Goal: Find contact information: Find contact information

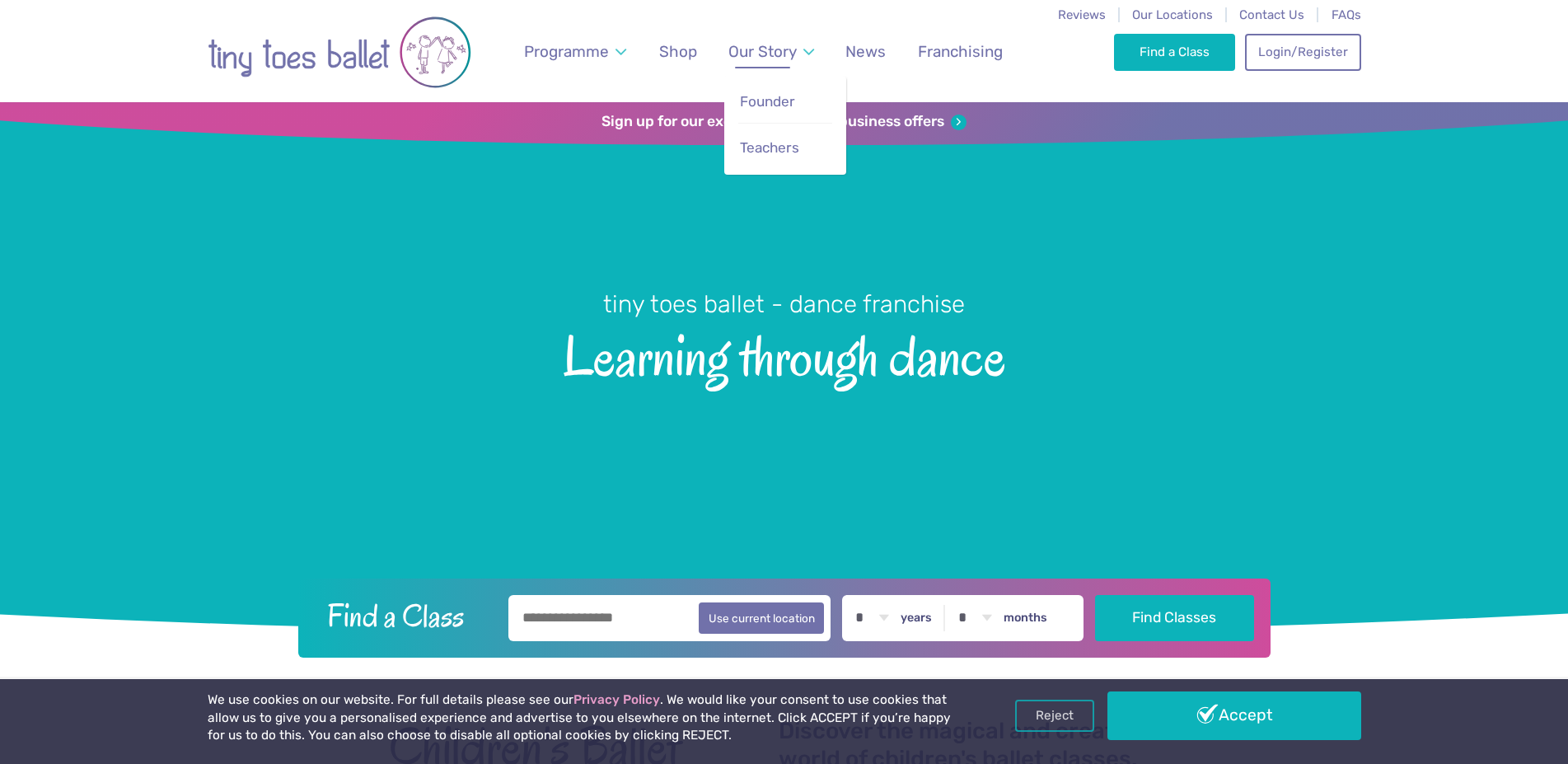
click at [788, 56] on span "Our Story" at bounding box center [763, 51] width 69 height 19
click at [774, 150] on span "Teachers" at bounding box center [769, 147] width 59 height 17
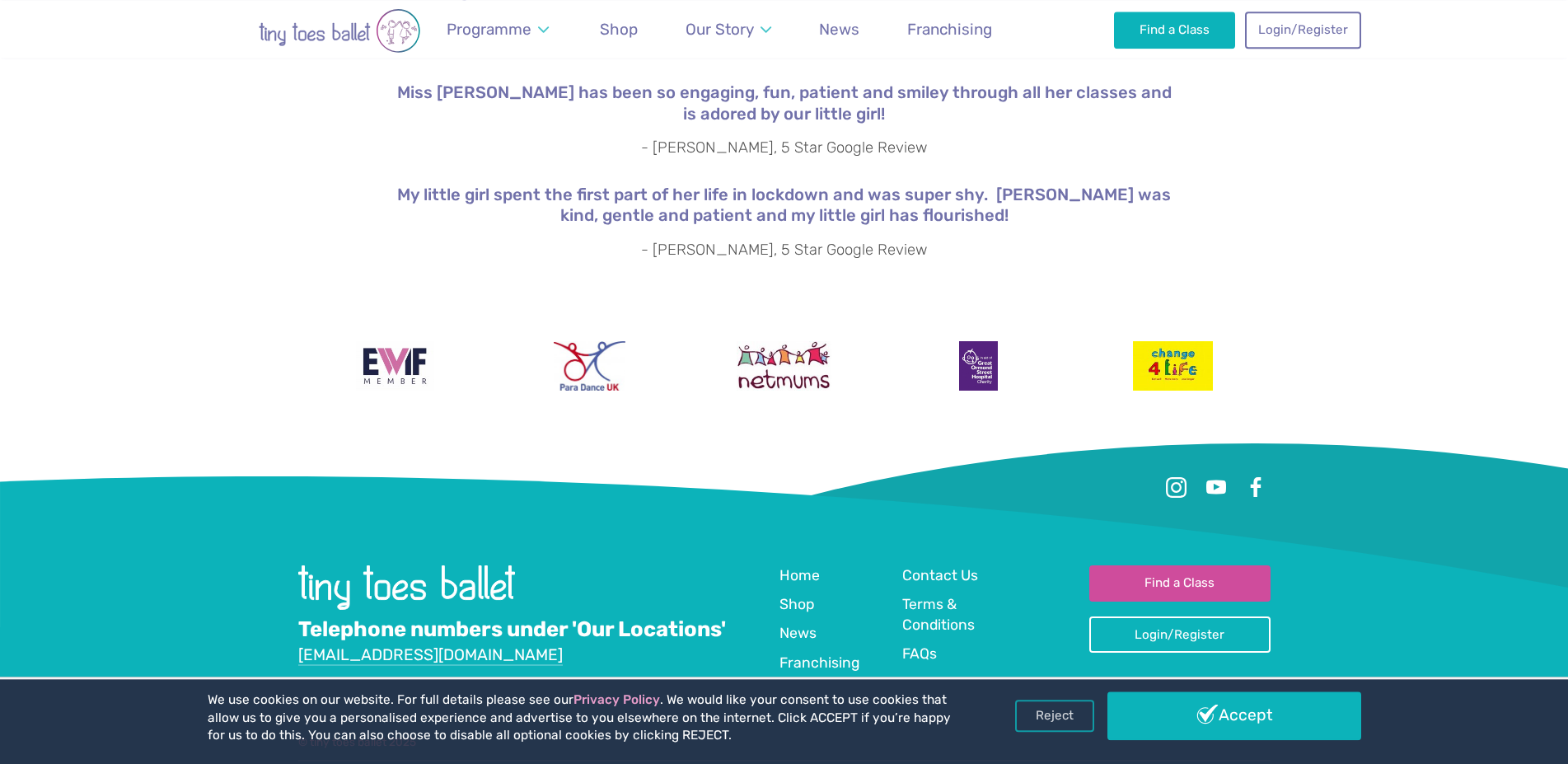
scroll to position [3028, 0]
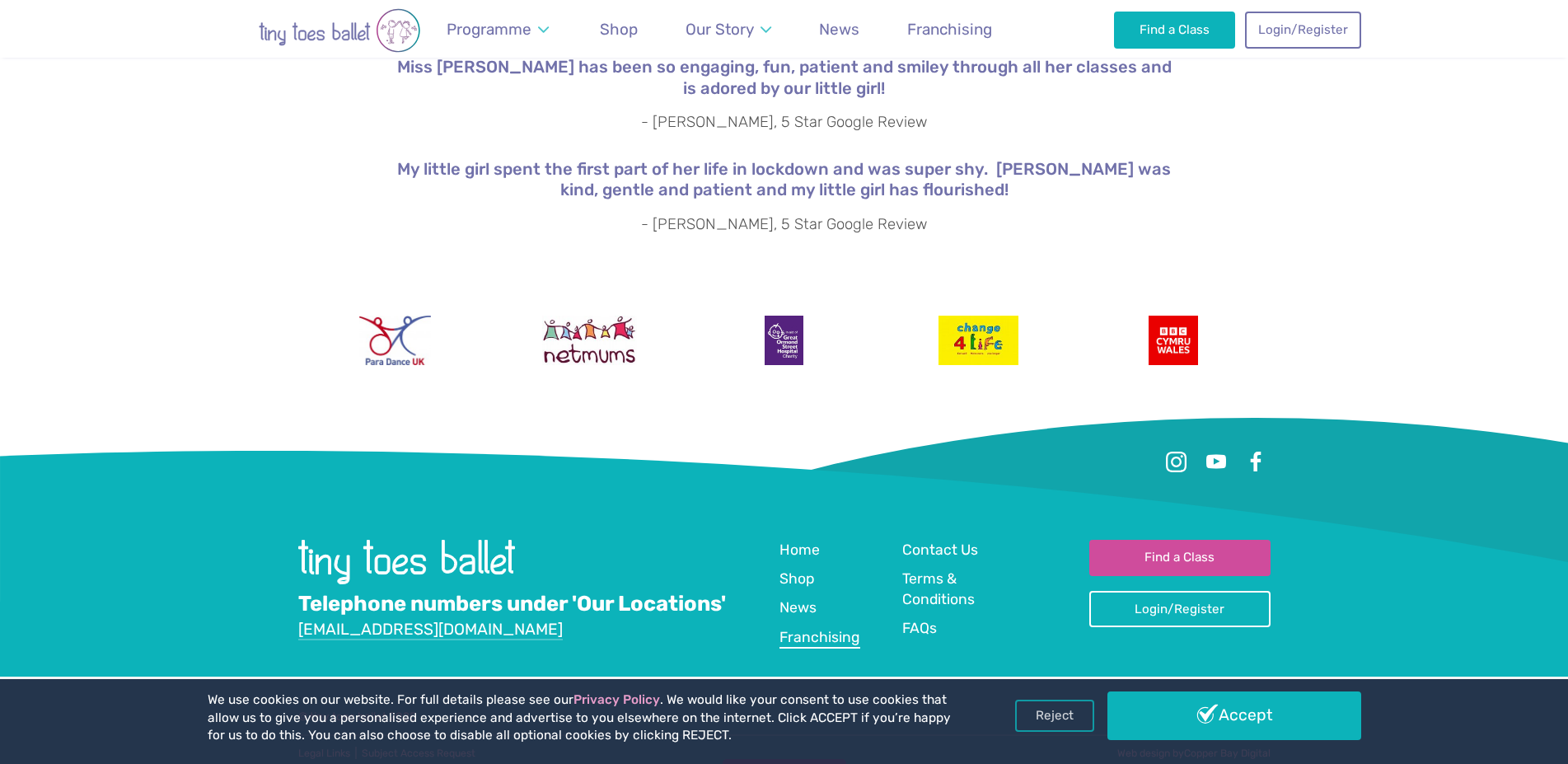
click at [828, 628] on span "Franchising" at bounding box center [820, 637] width 80 height 17
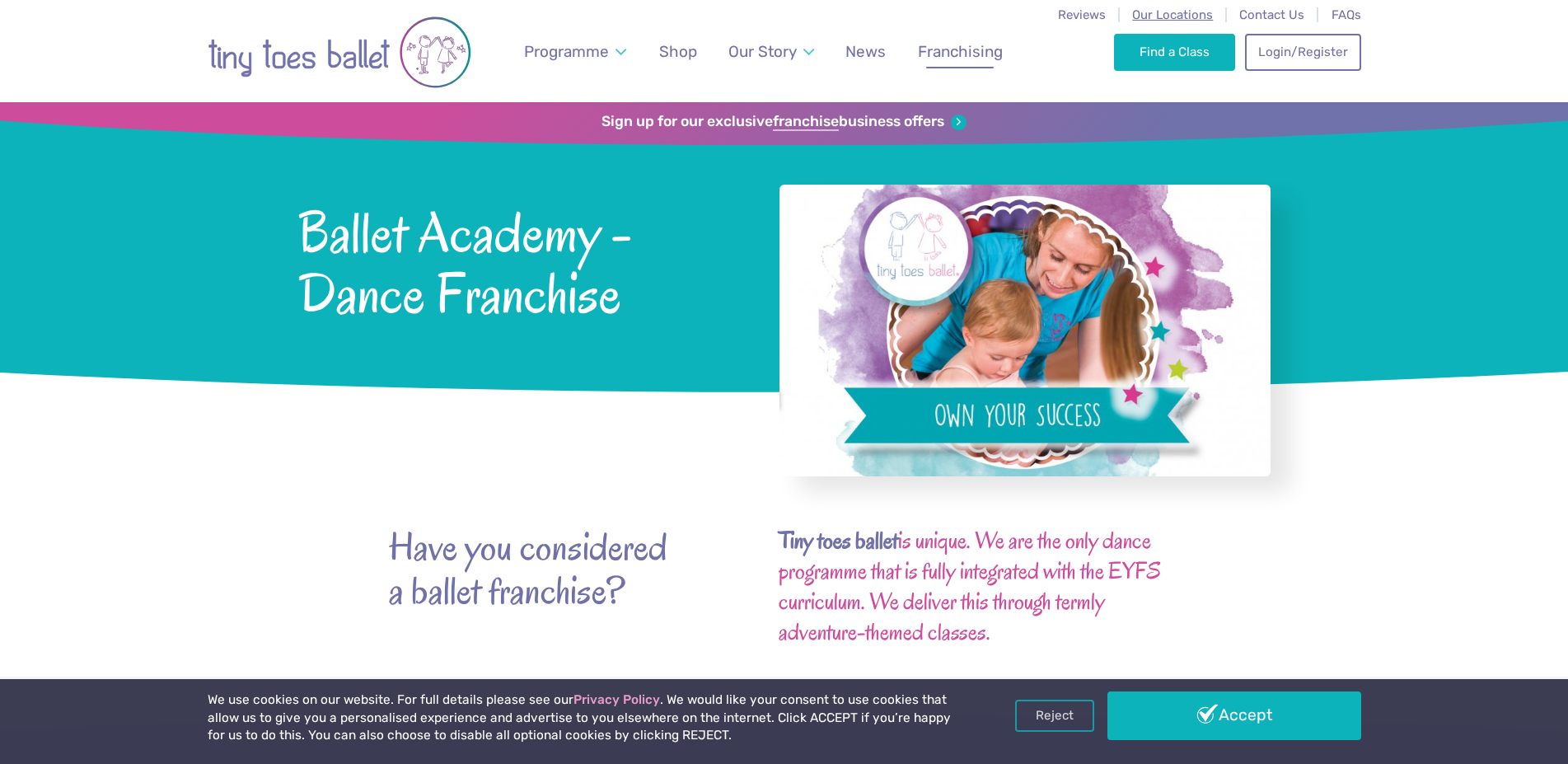
click at [1208, 15] on span "Our Locations" at bounding box center [1173, 15] width 80 height 15
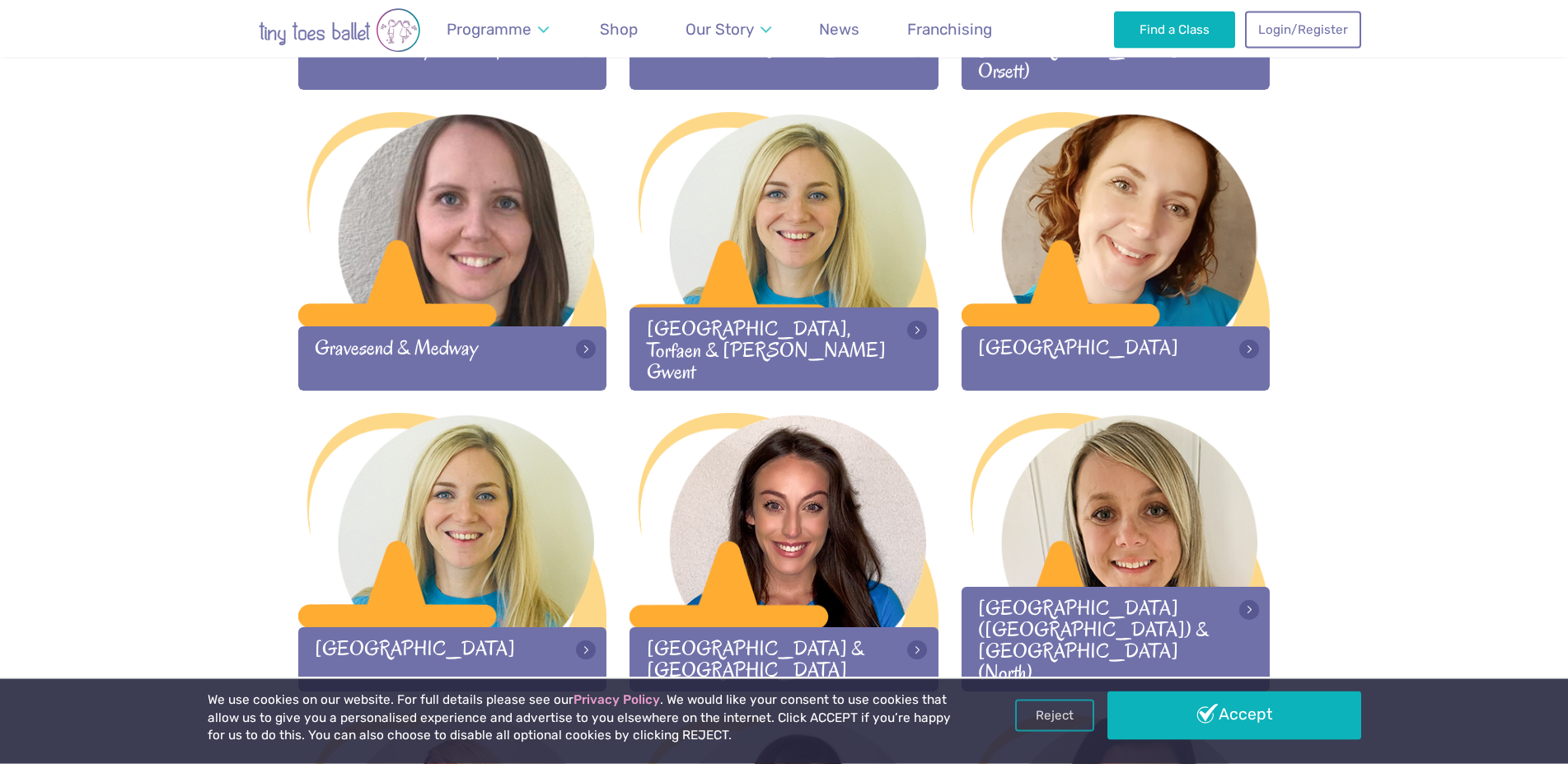
scroll to position [1483, 0]
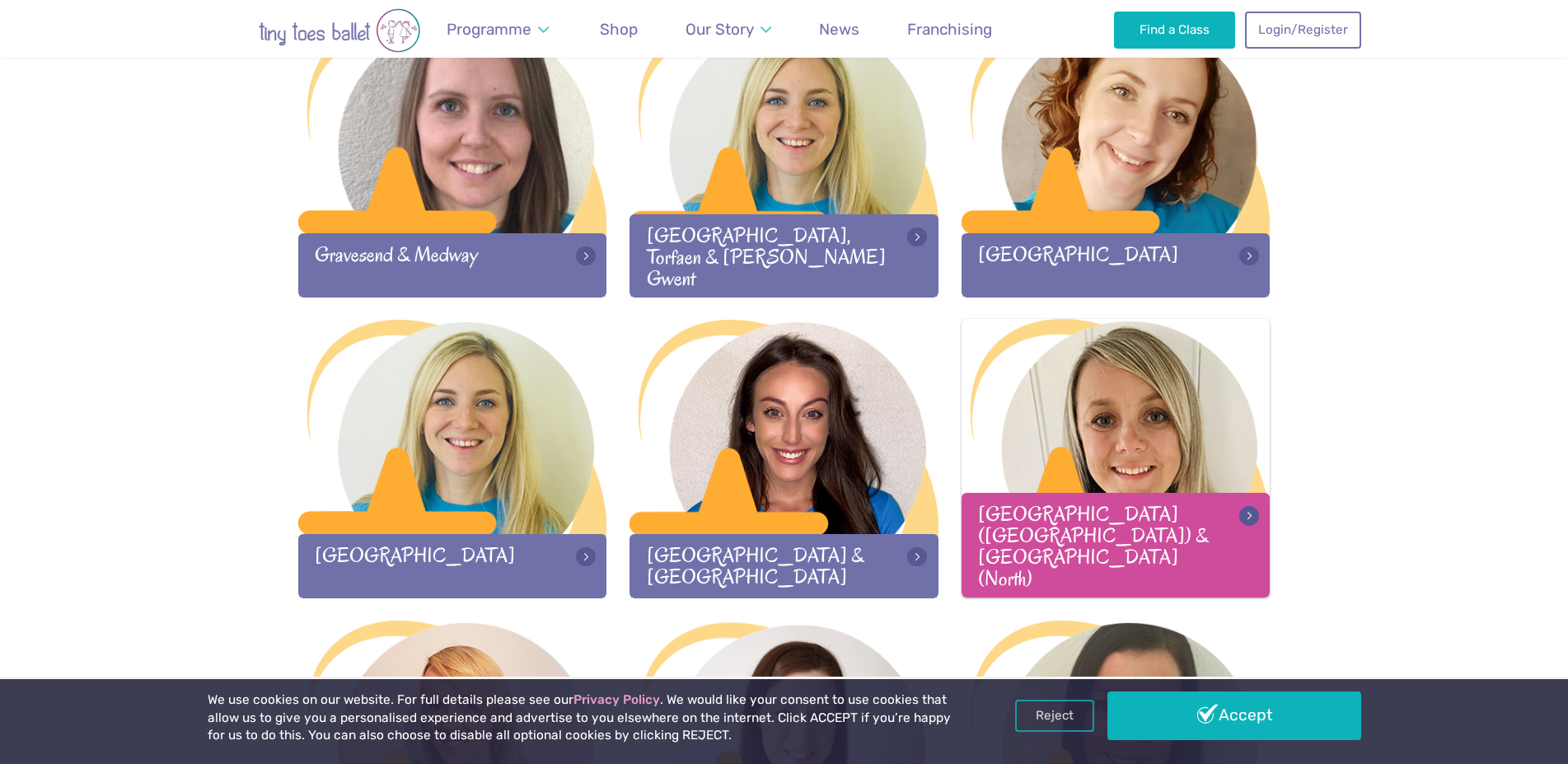
click at [1119, 449] on div at bounding box center [1116, 428] width 309 height 218
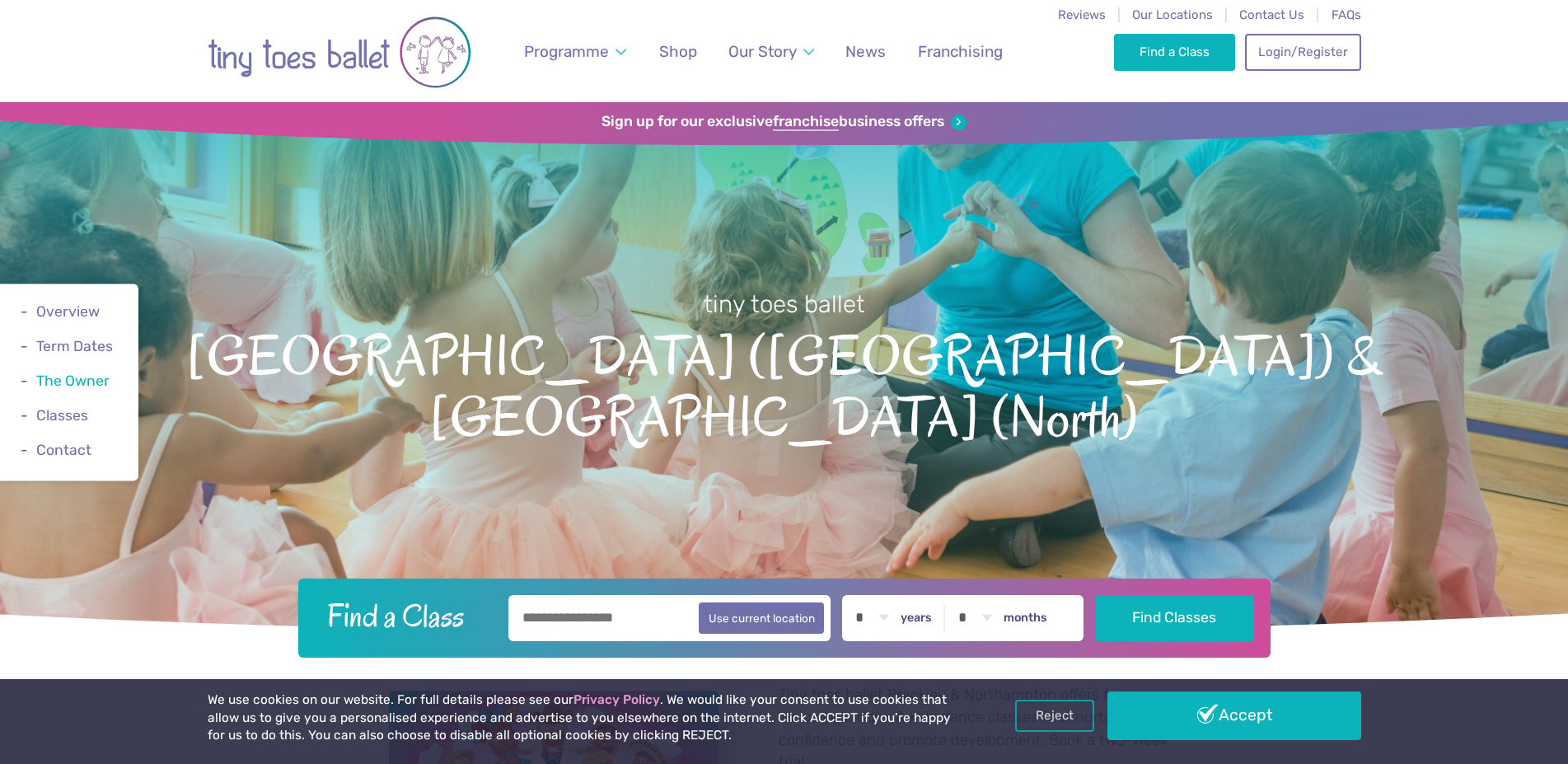
click at [51, 382] on link "The Owner" at bounding box center [73, 381] width 74 height 17
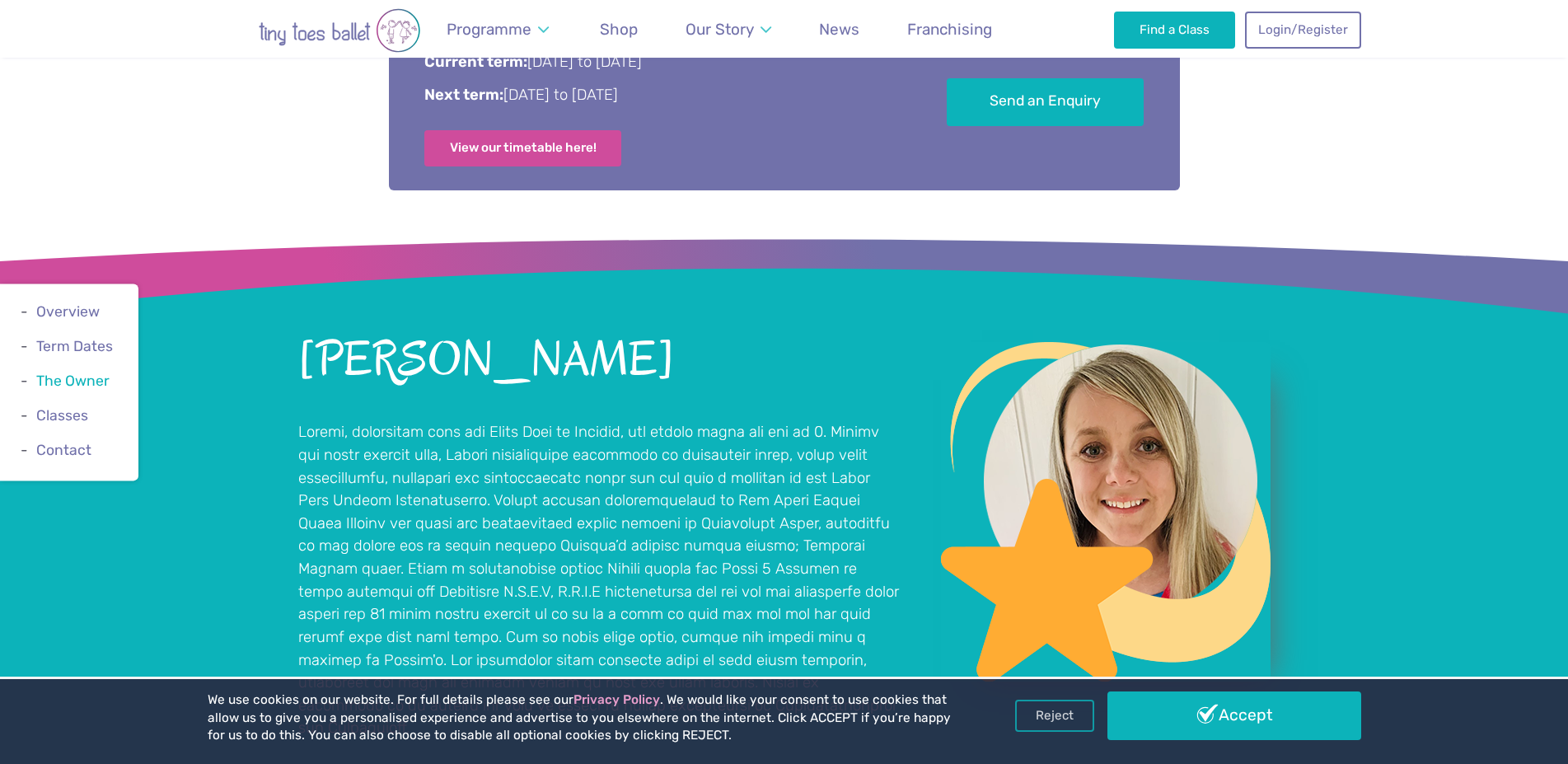
scroll to position [1241, 0]
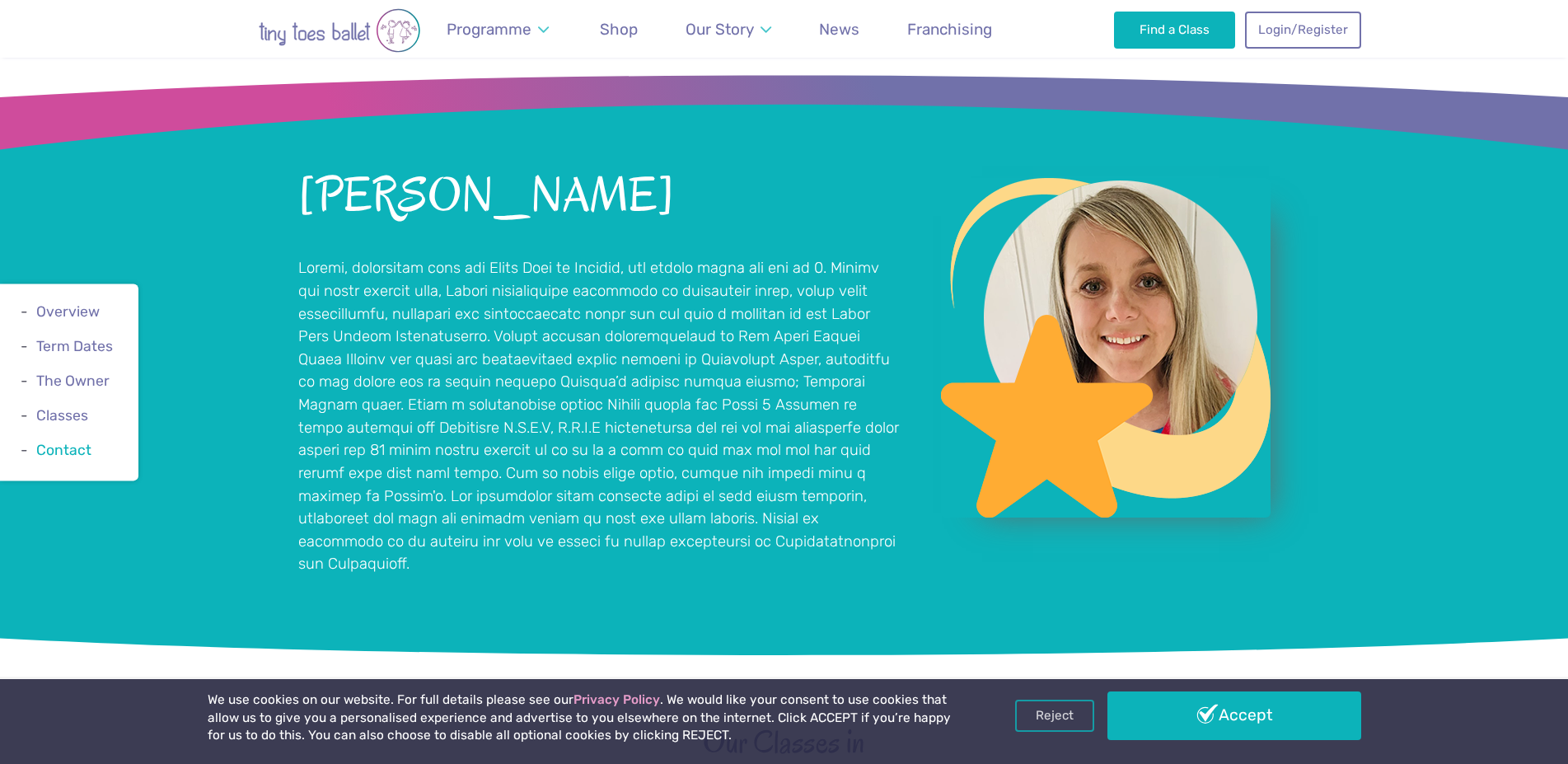
click at [60, 449] on link "Contact" at bounding box center [64, 451] width 55 height 17
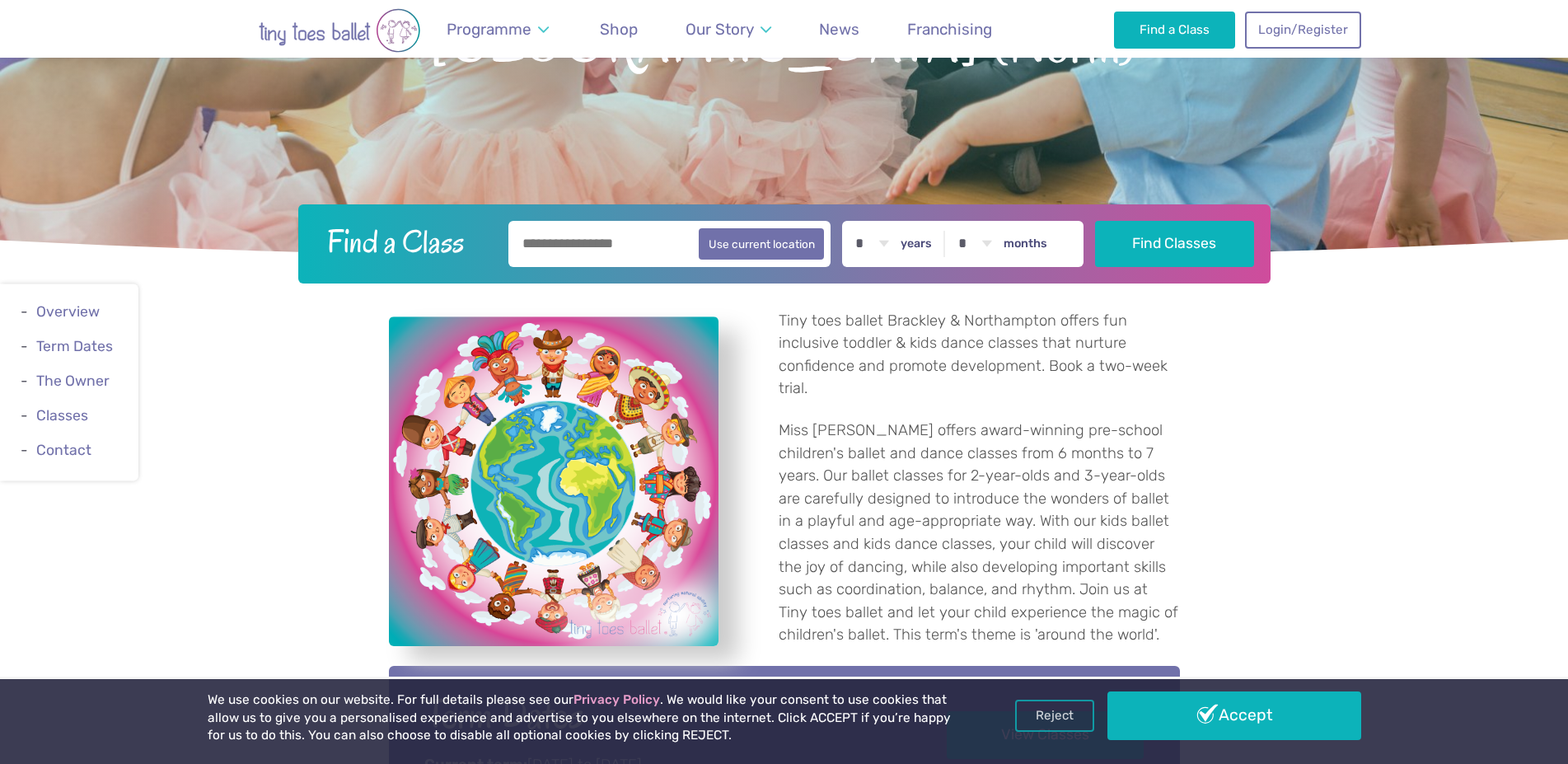
scroll to position [0, 0]
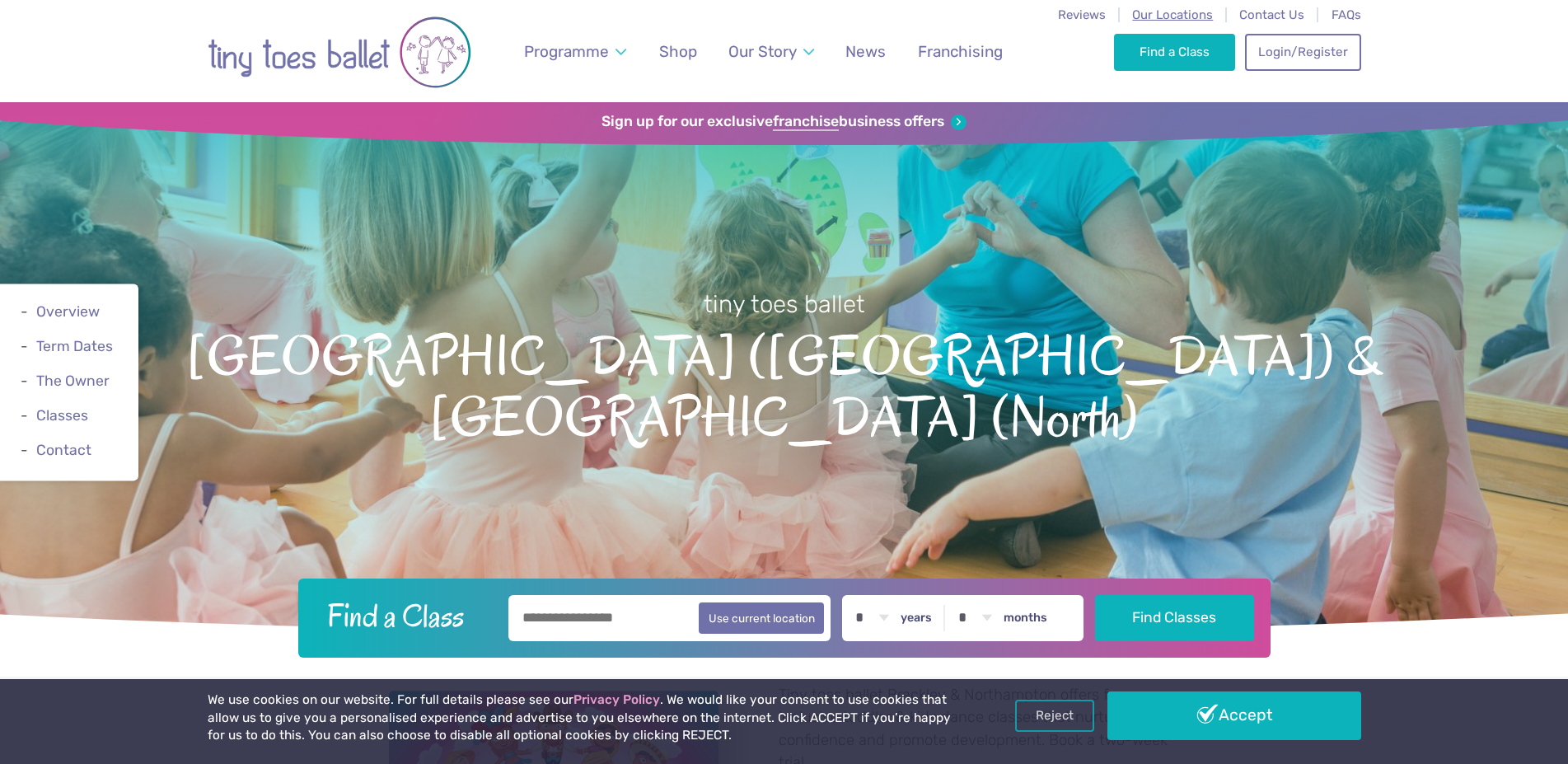
click at [1202, 15] on span "Our Locations" at bounding box center [1173, 15] width 80 height 15
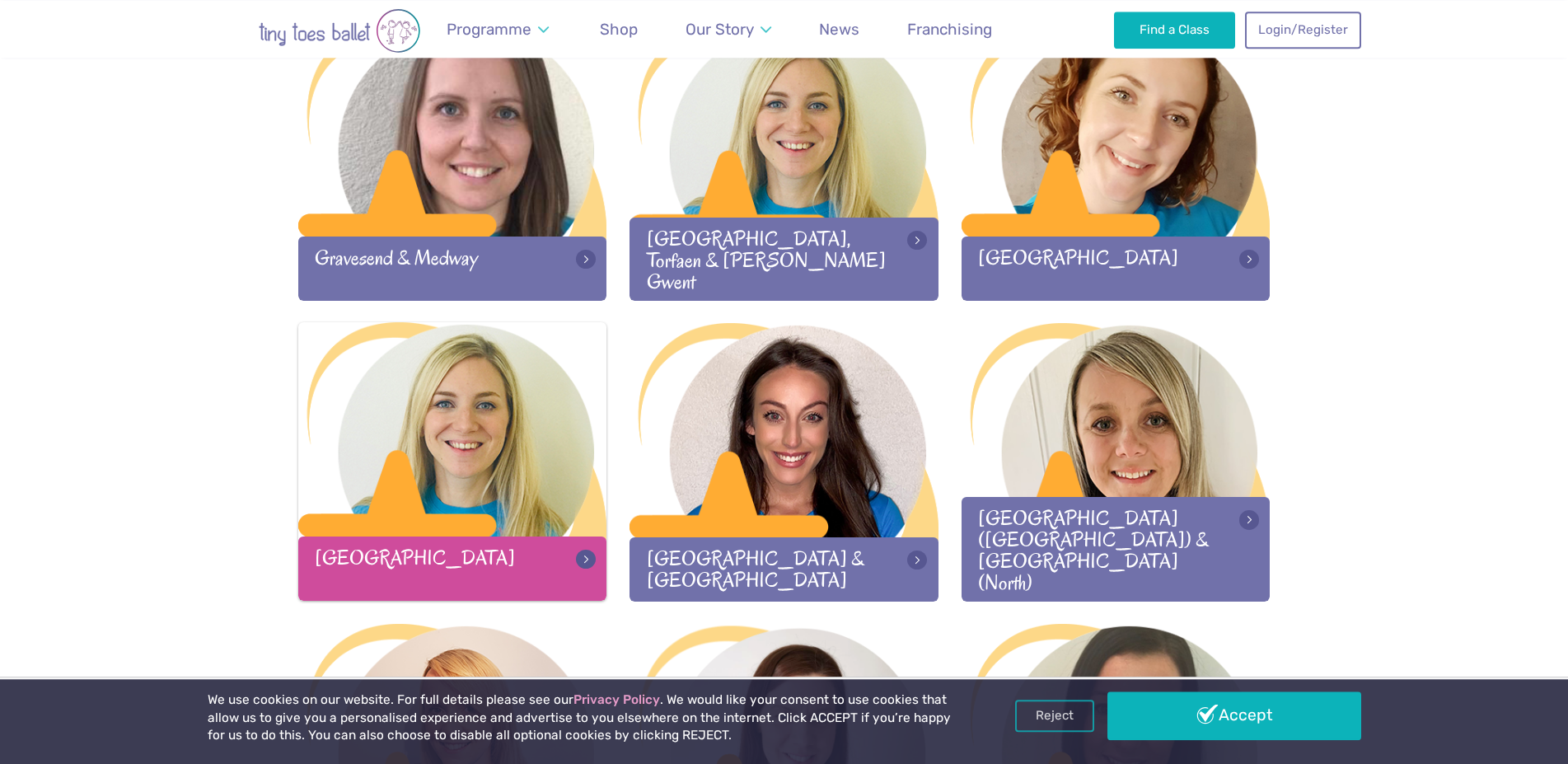
scroll to position [1483, 0]
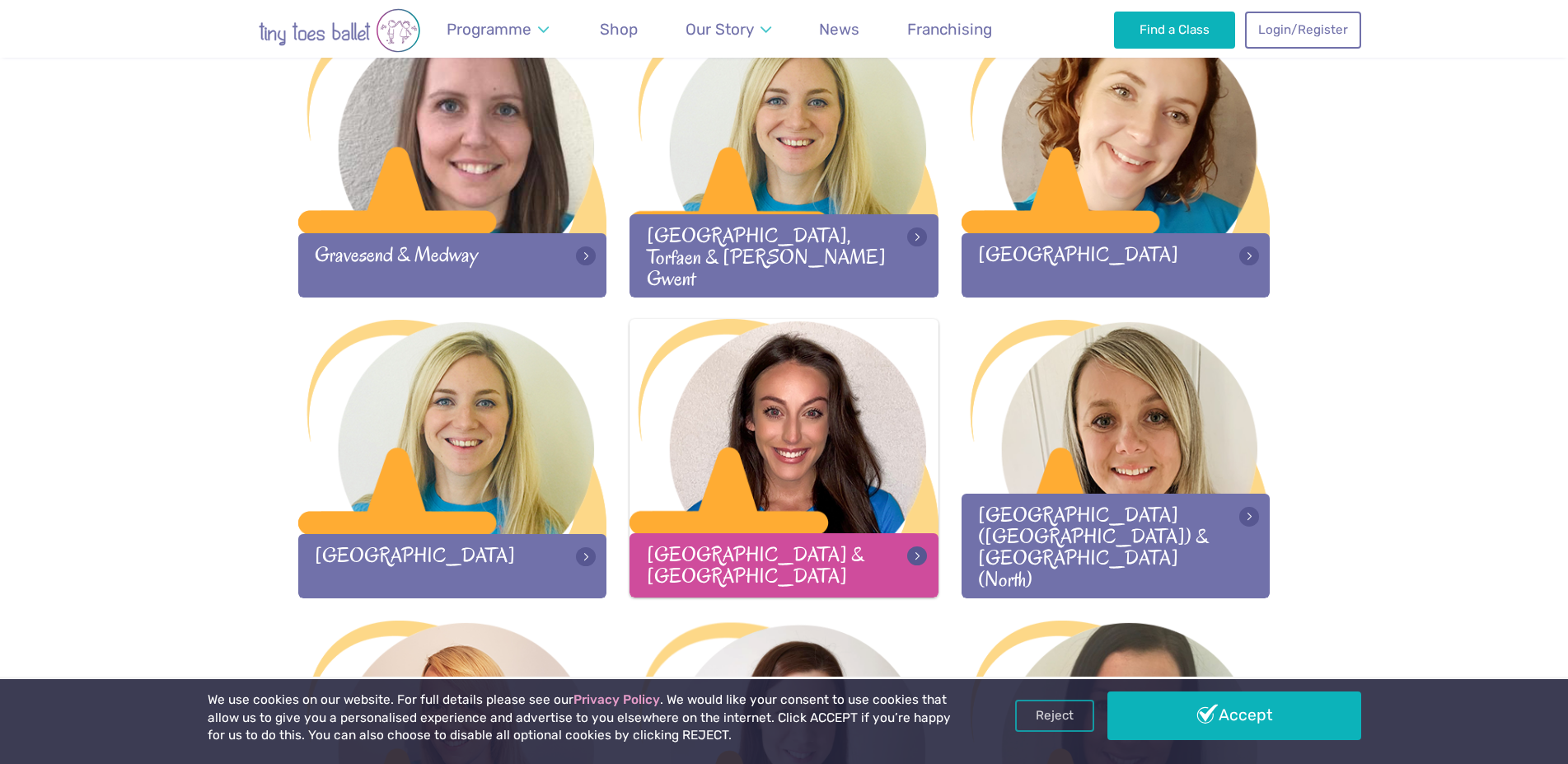
click at [866, 475] on div at bounding box center [784, 428] width 309 height 218
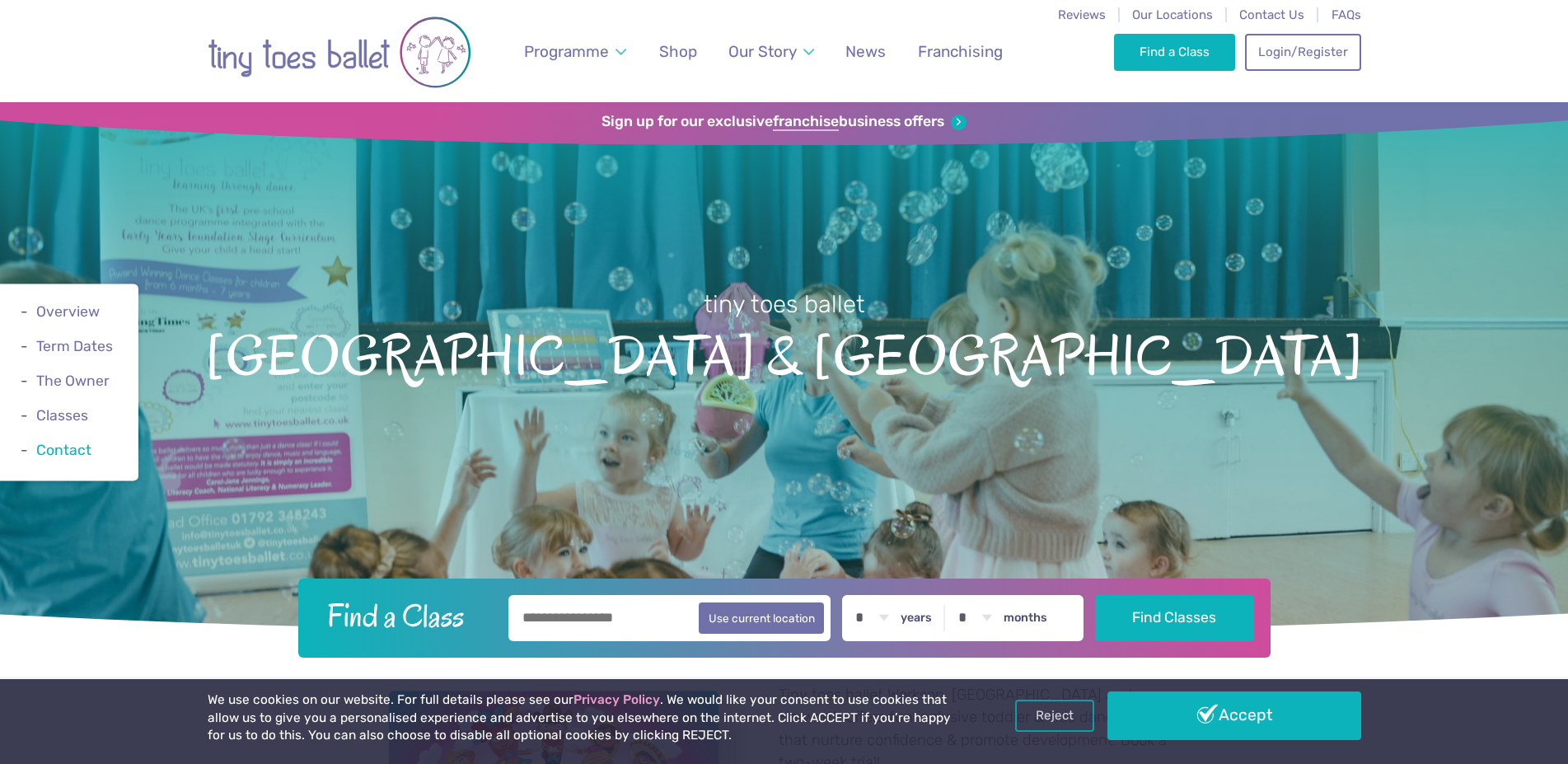
click at [84, 454] on link "Contact" at bounding box center [64, 451] width 55 height 17
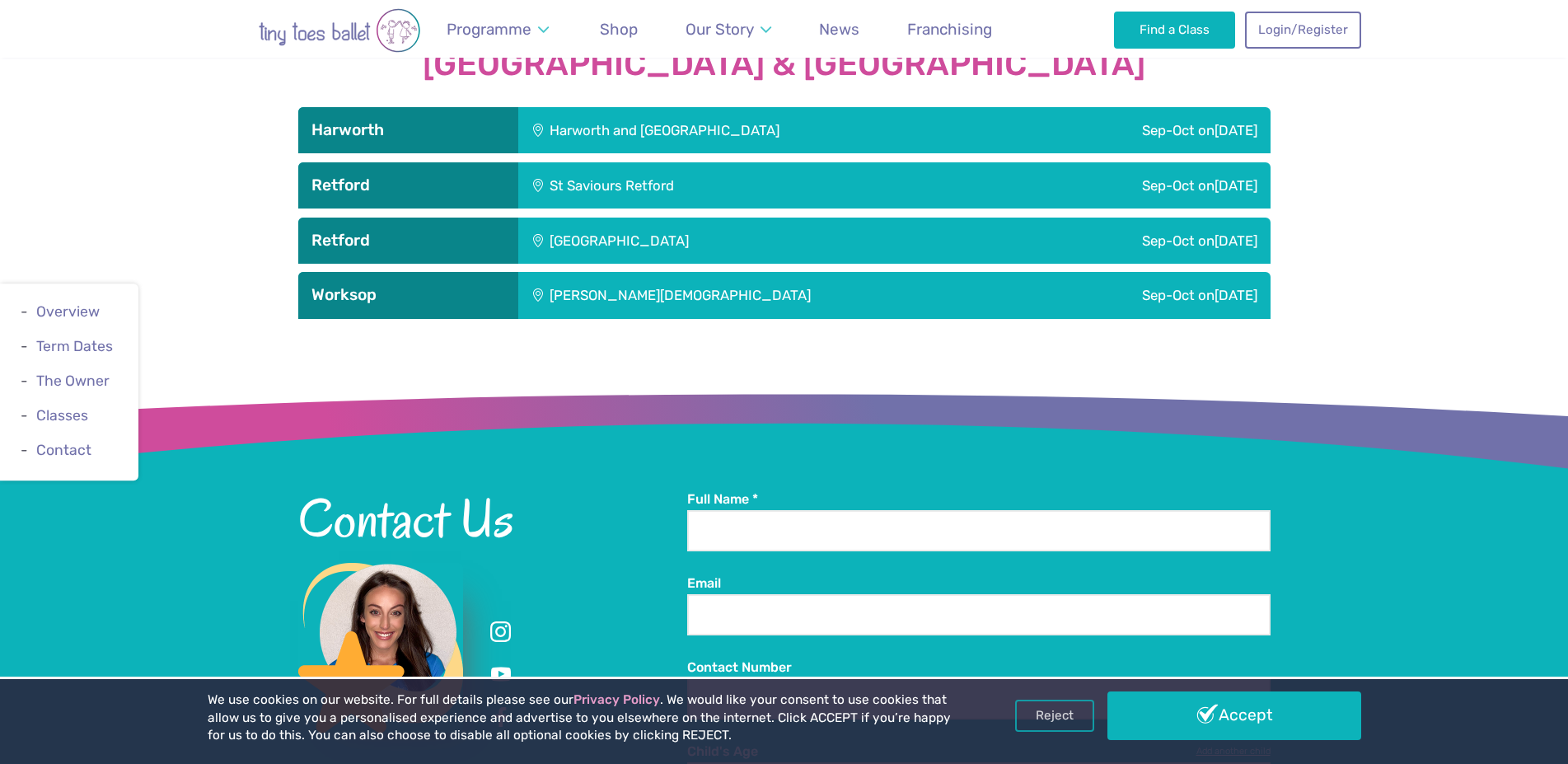
scroll to position [2095, 0]
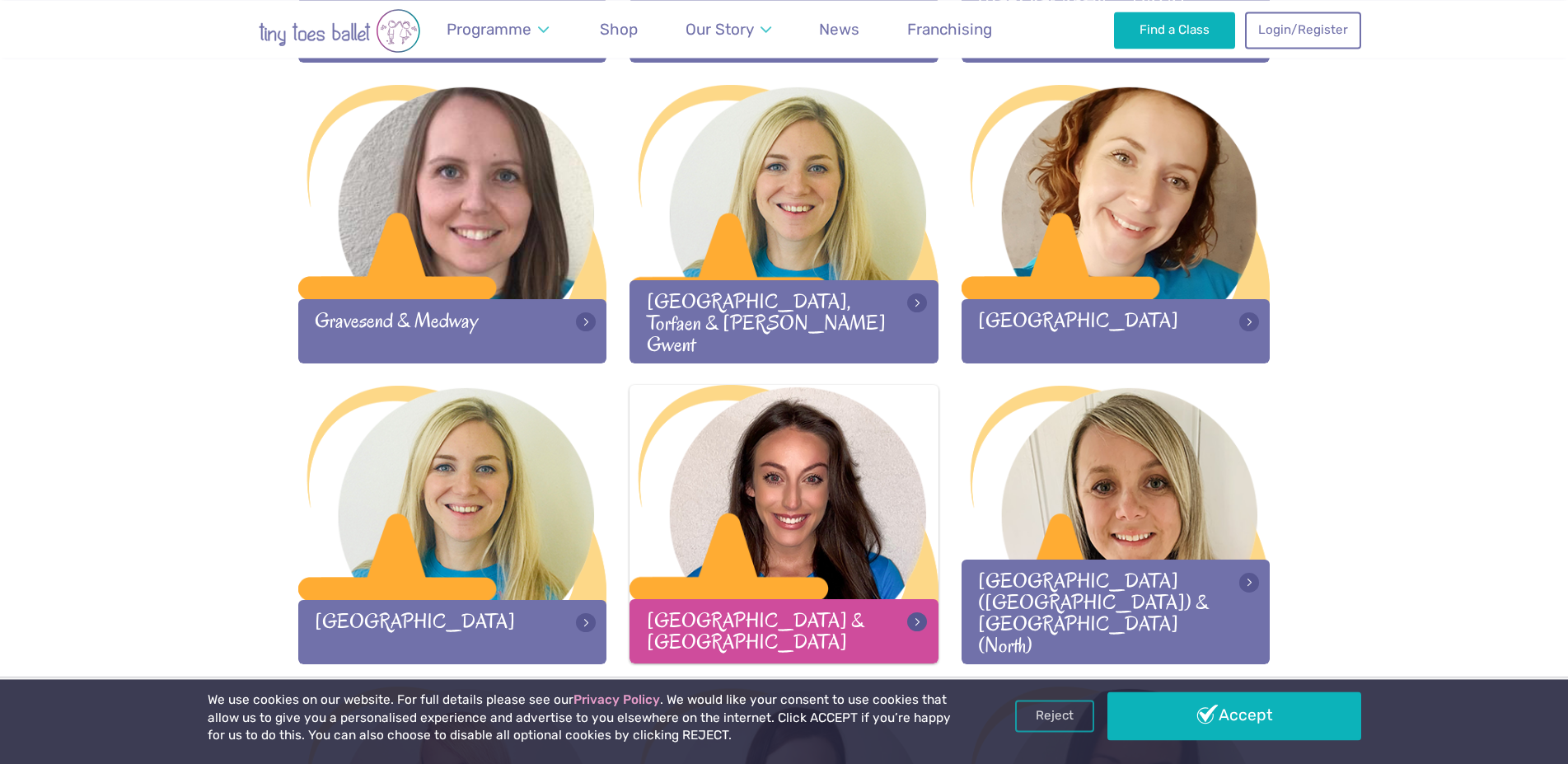
scroll to position [1384, 0]
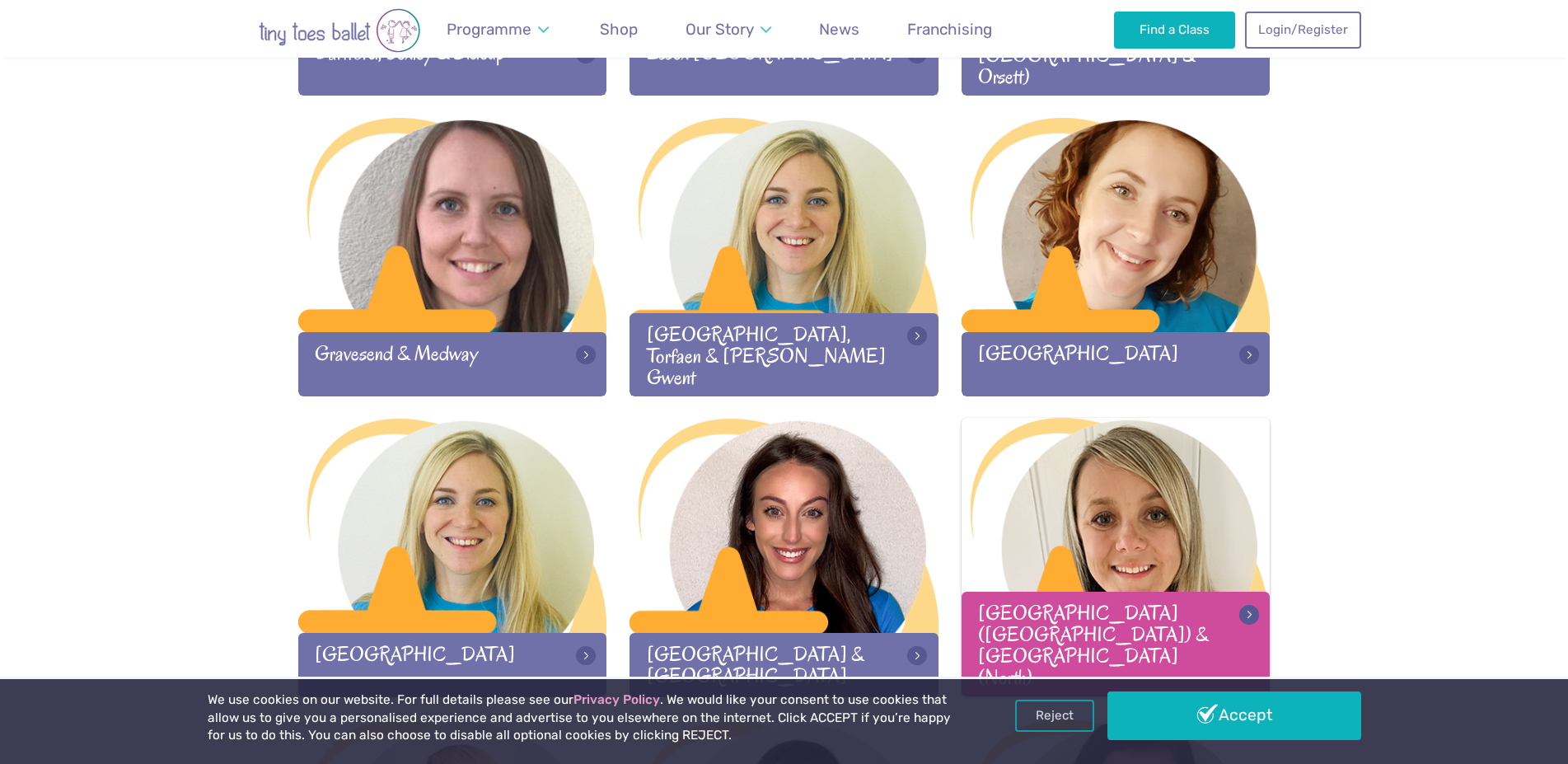
click at [1052, 531] on div at bounding box center [1116, 526] width 309 height 218
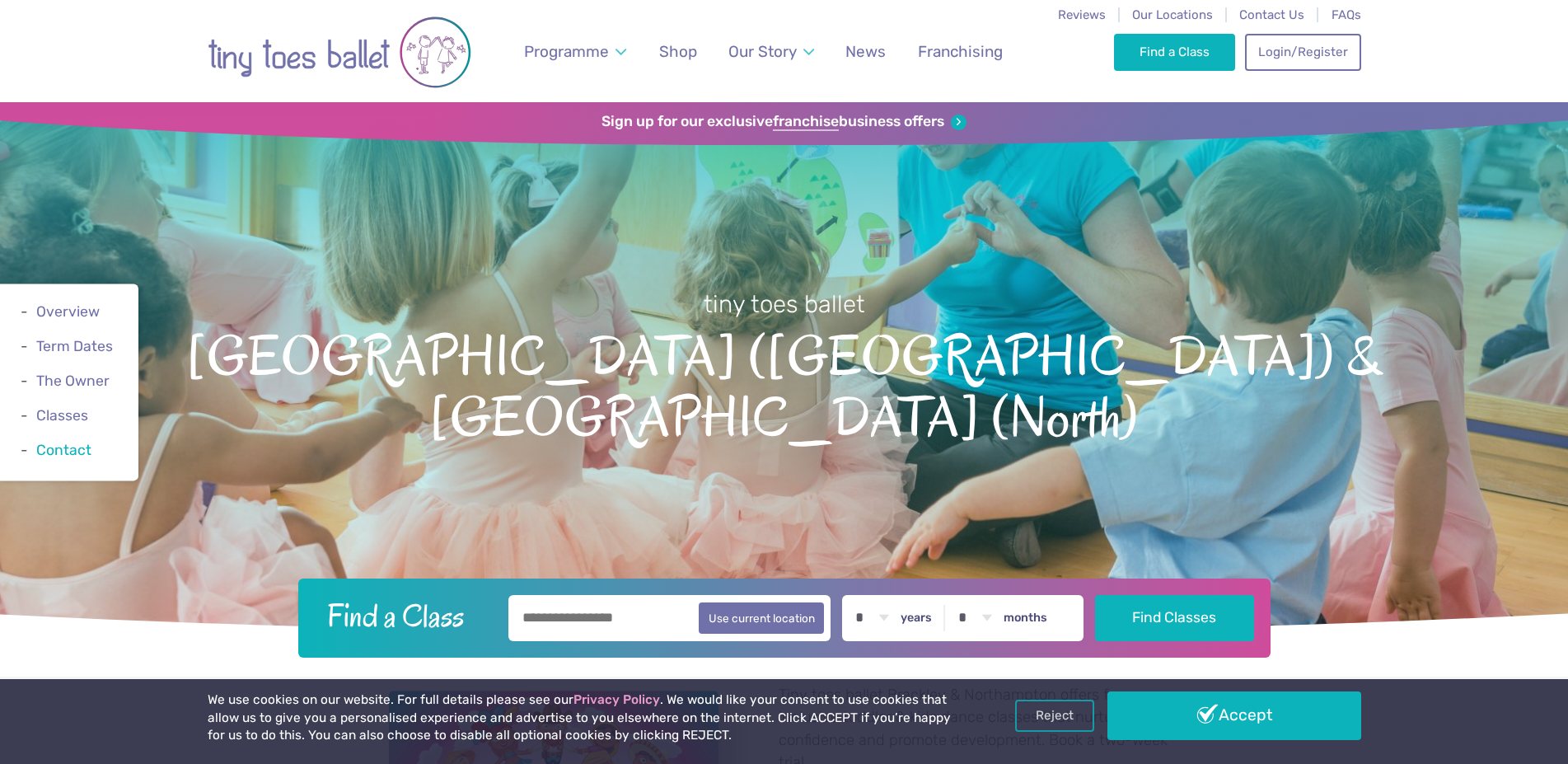
click at [69, 456] on link "Contact" at bounding box center [64, 451] width 55 height 17
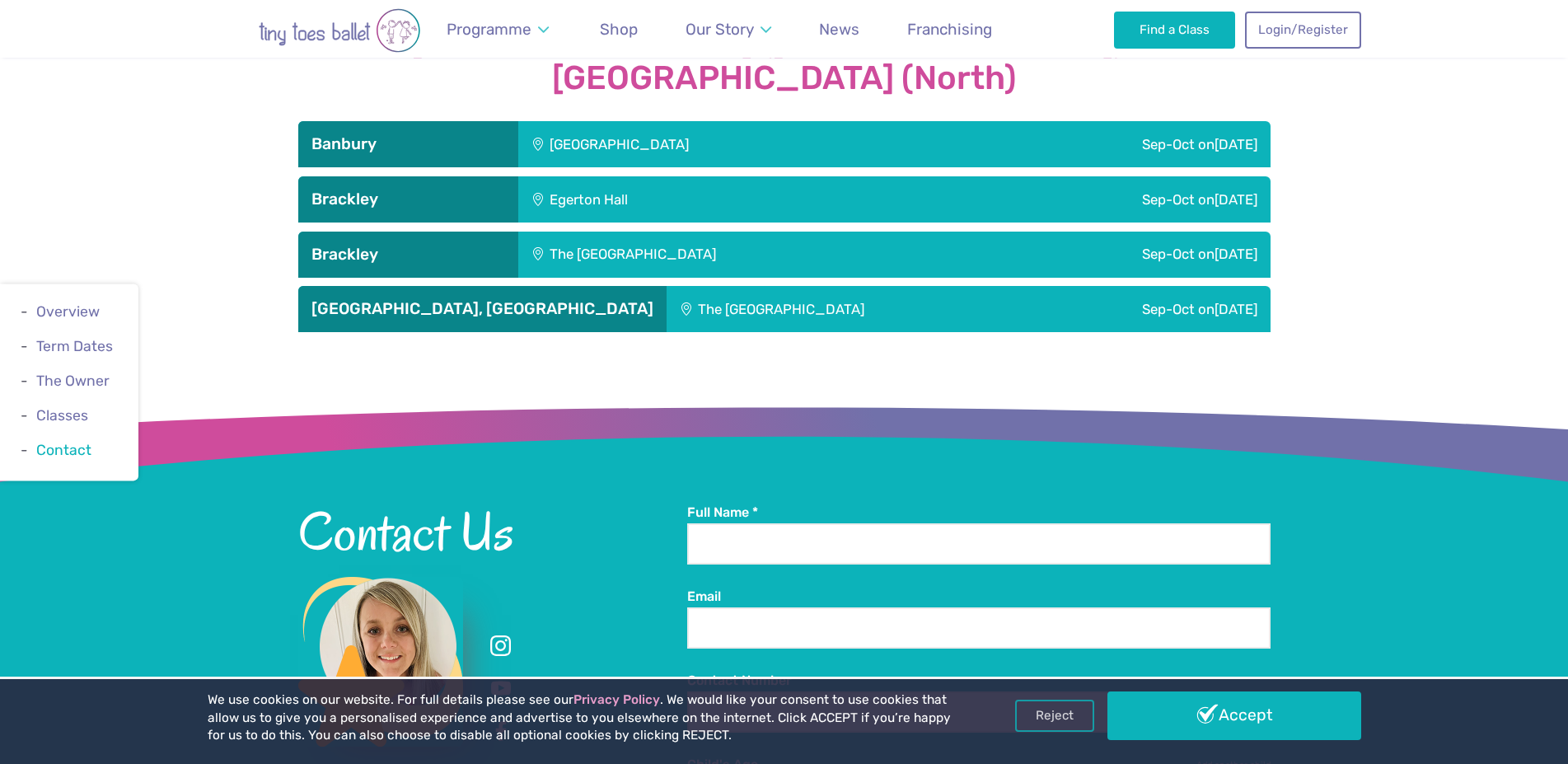
scroll to position [2253, 0]
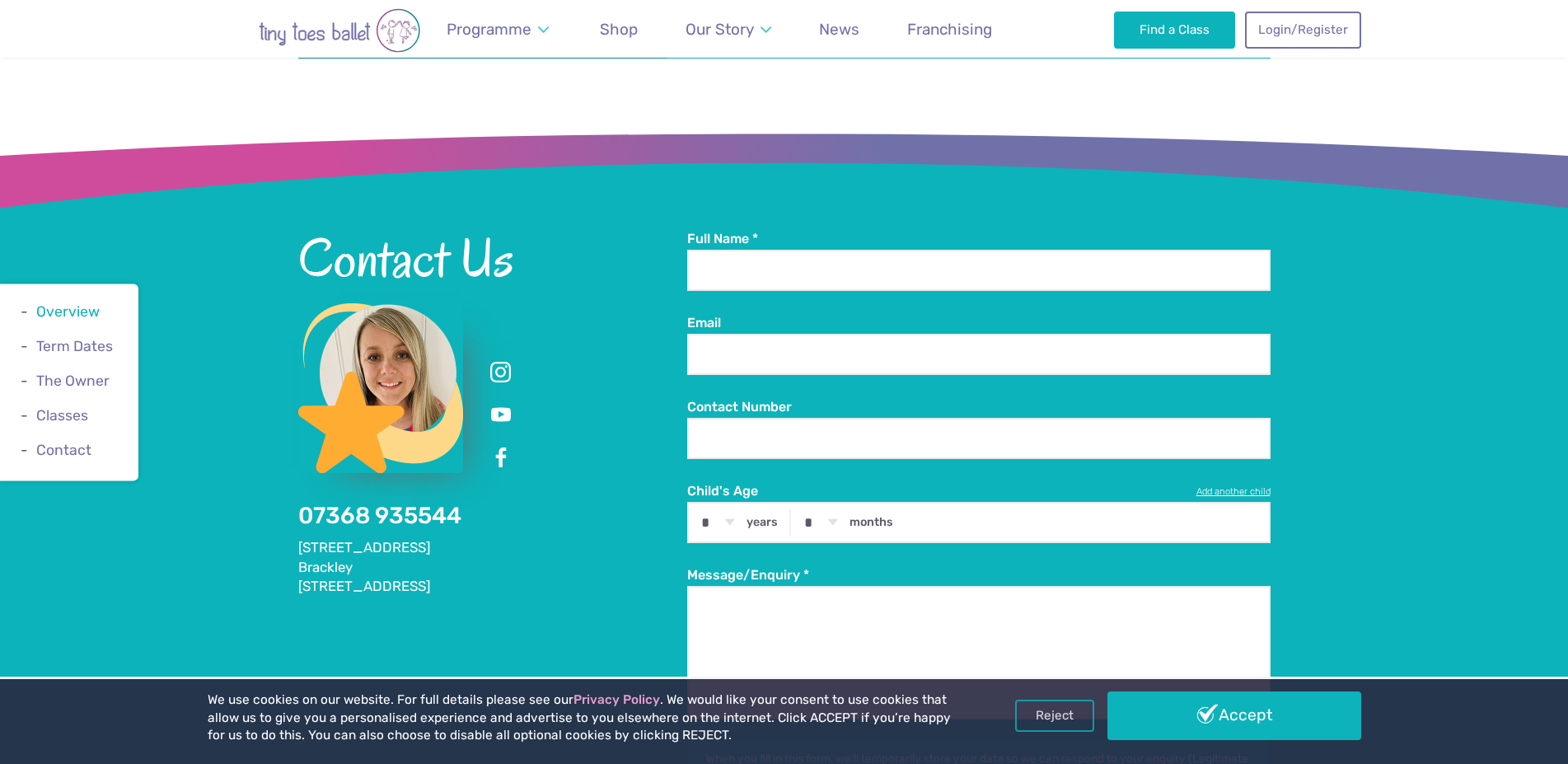
click at [95, 311] on link "Overview" at bounding box center [68, 311] width 64 height 17
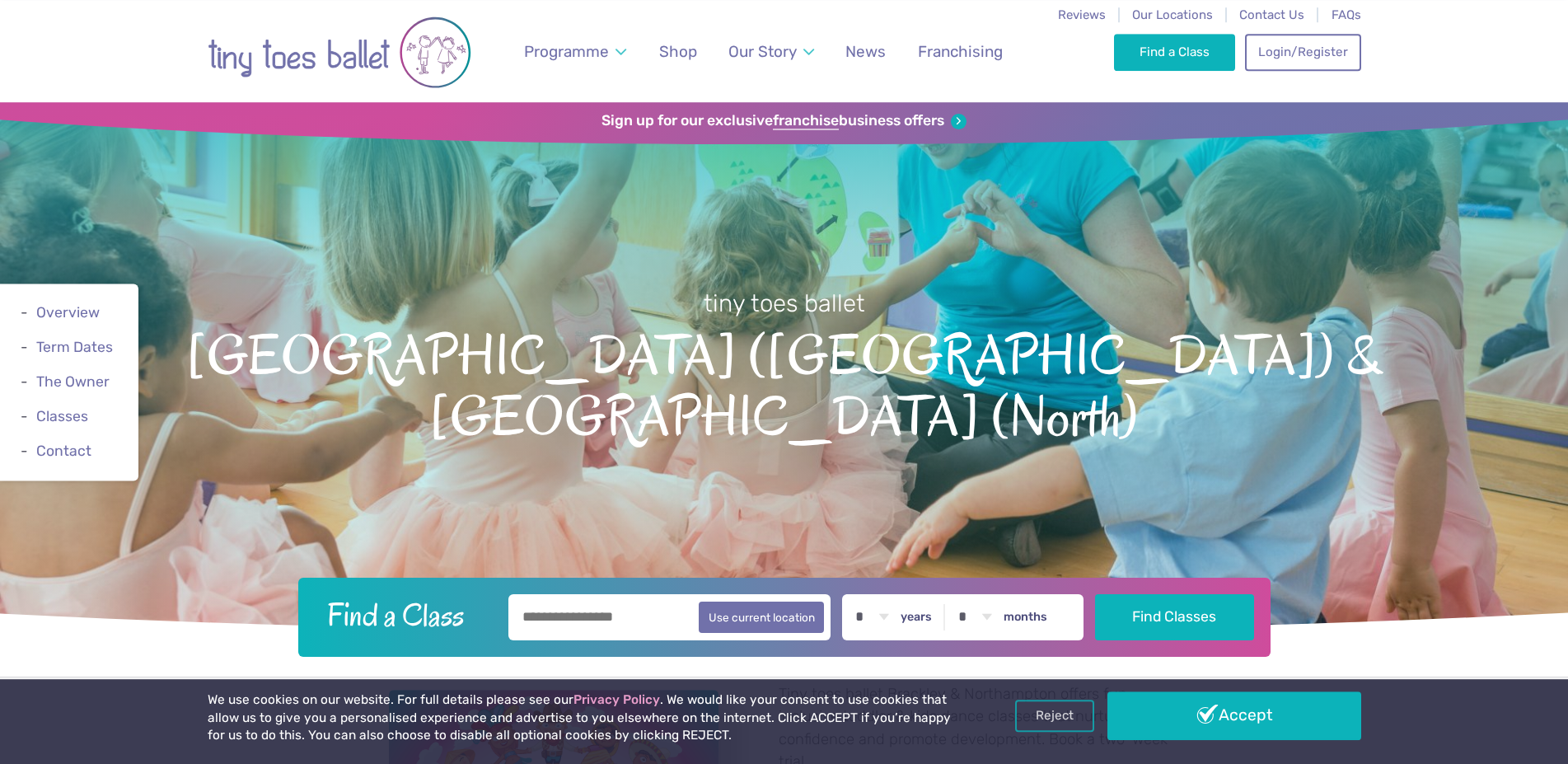
scroll to position [0, 0]
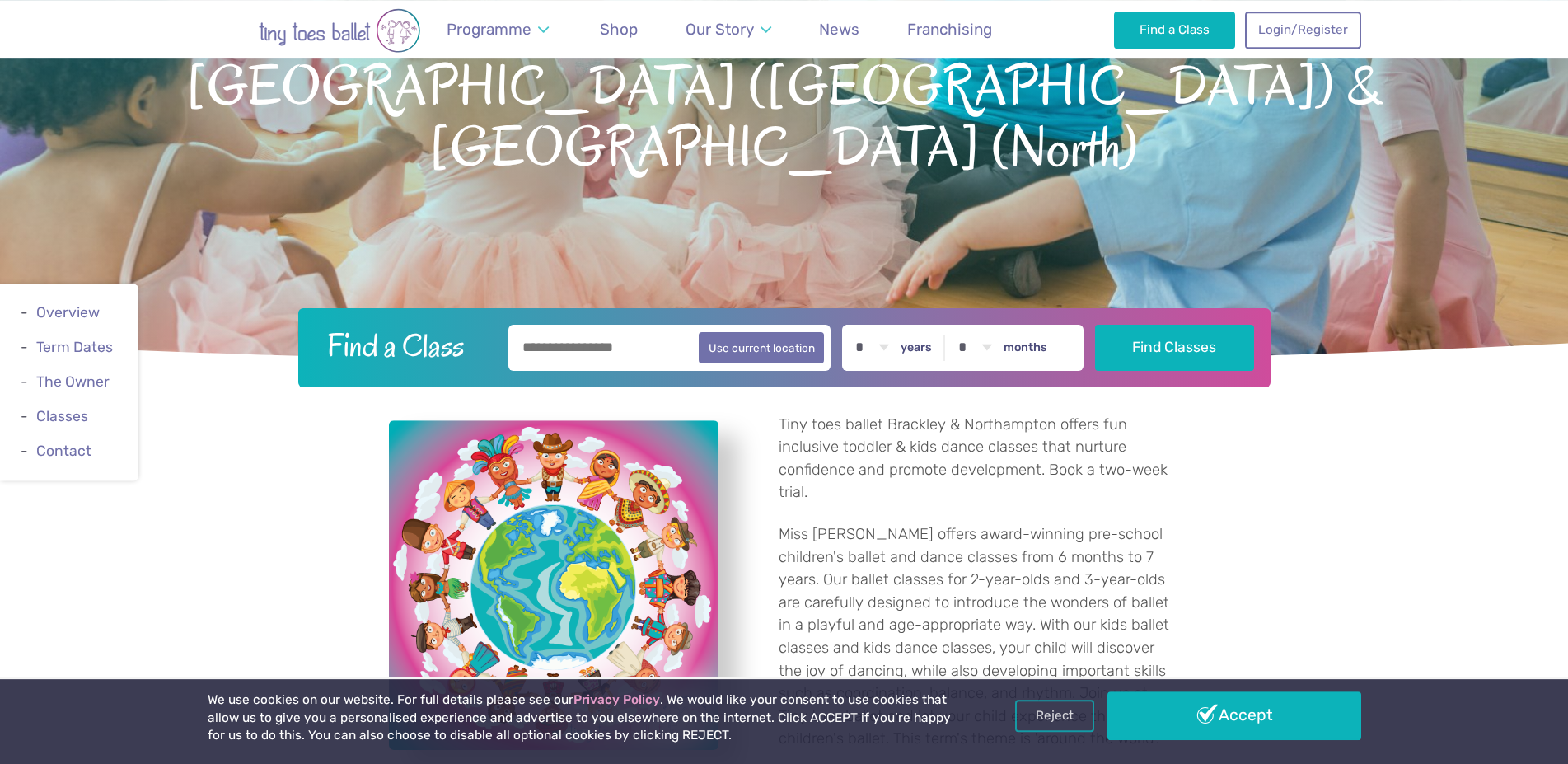
scroll to position [296, 0]
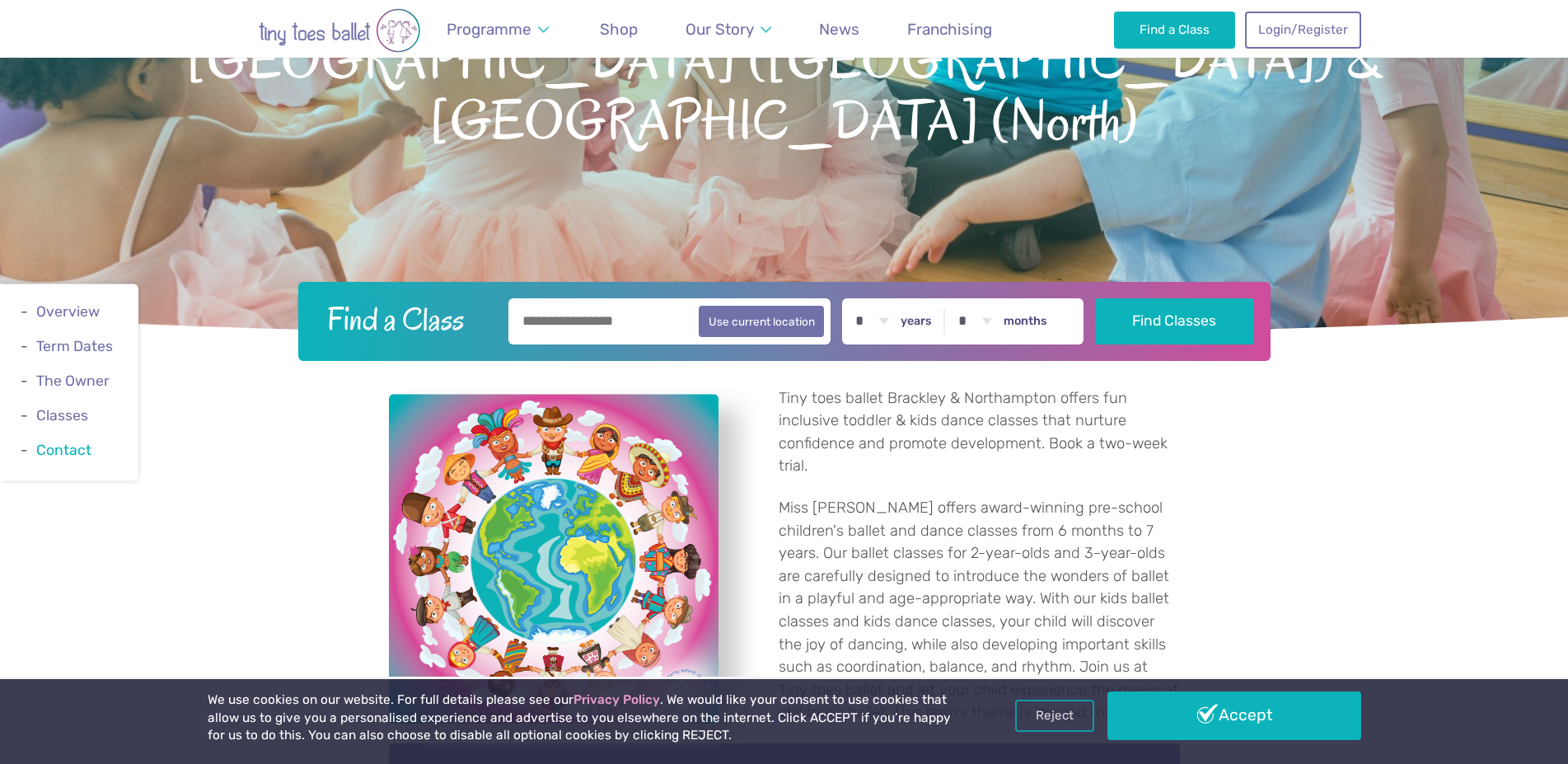
click at [70, 449] on link "Contact" at bounding box center [64, 451] width 55 height 17
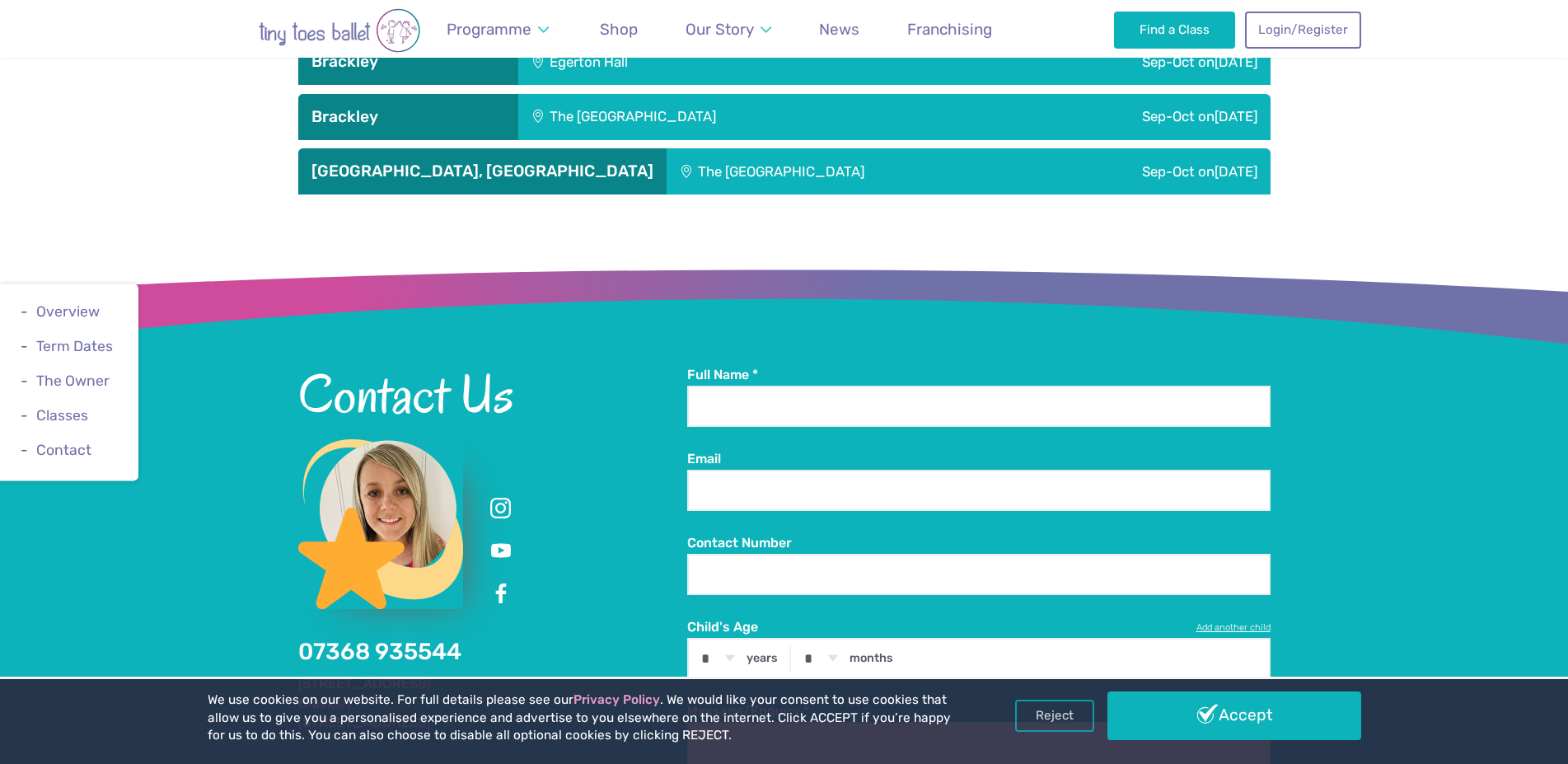
scroll to position [2253, 0]
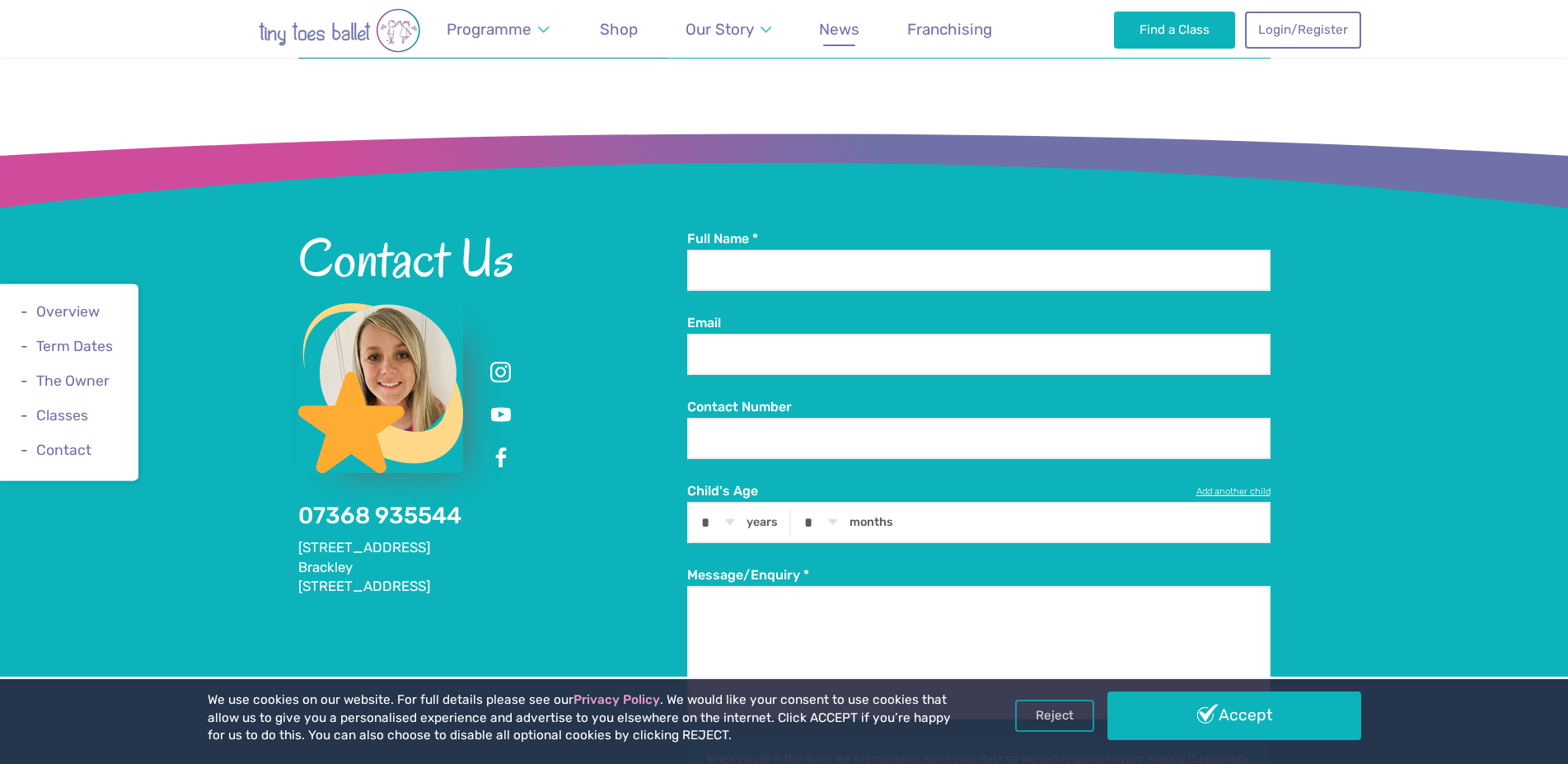
click at [838, 38] on link "News" at bounding box center [840, 29] width 56 height 38
